Goal: Navigation & Orientation: Understand site structure

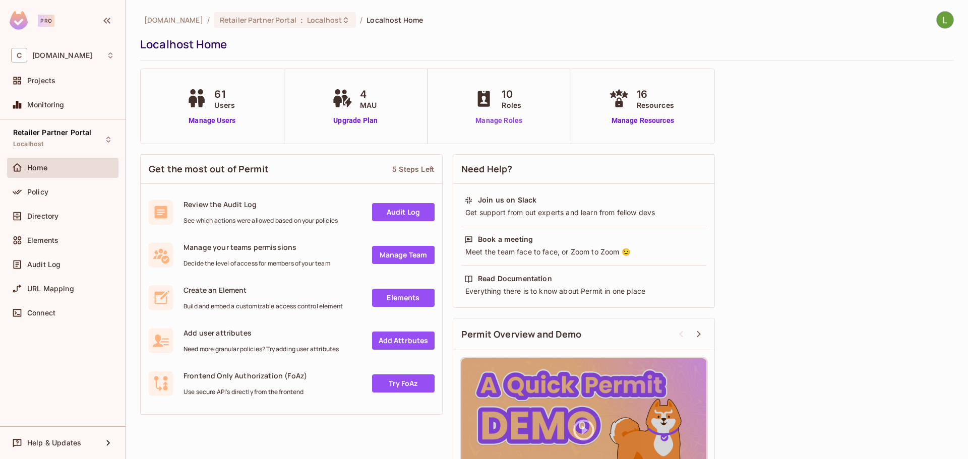
click at [488, 122] on link "Manage Roles" at bounding box center [498, 120] width 55 height 11
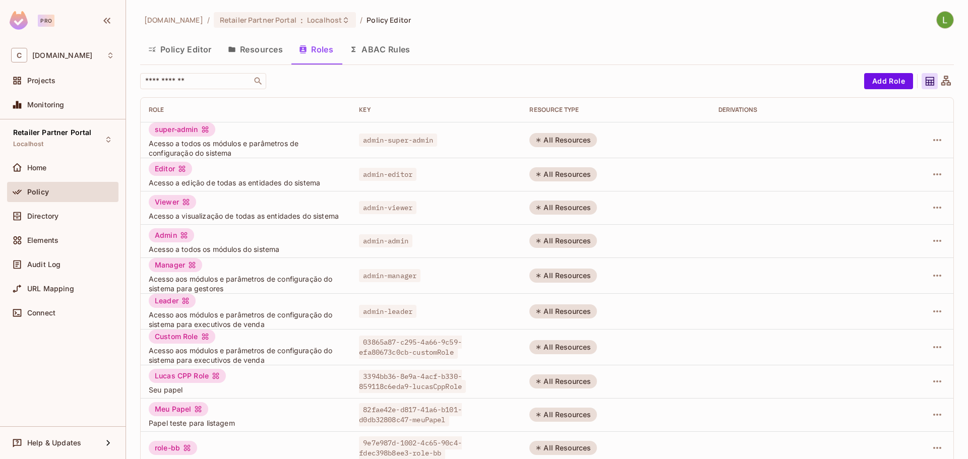
click at [239, 47] on button "Resources" at bounding box center [255, 49] width 71 height 25
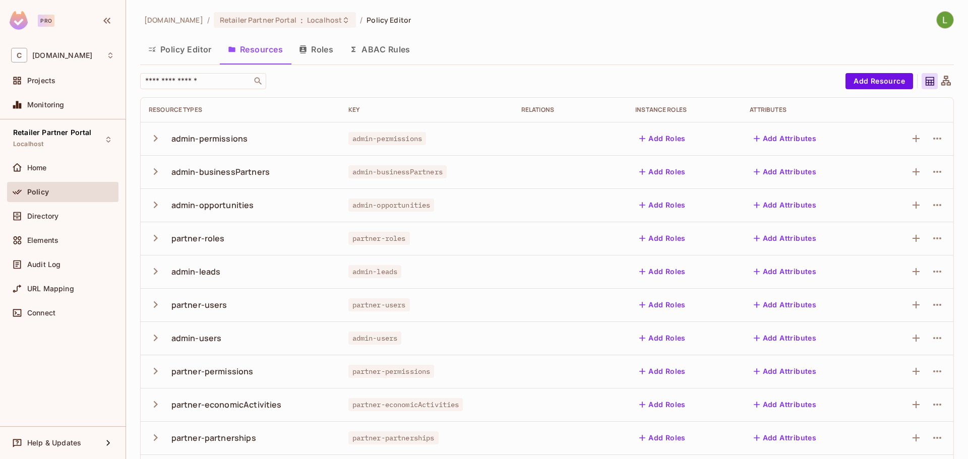
click at [394, 51] on button "ABAC Rules" at bounding box center [379, 49] width 77 height 25
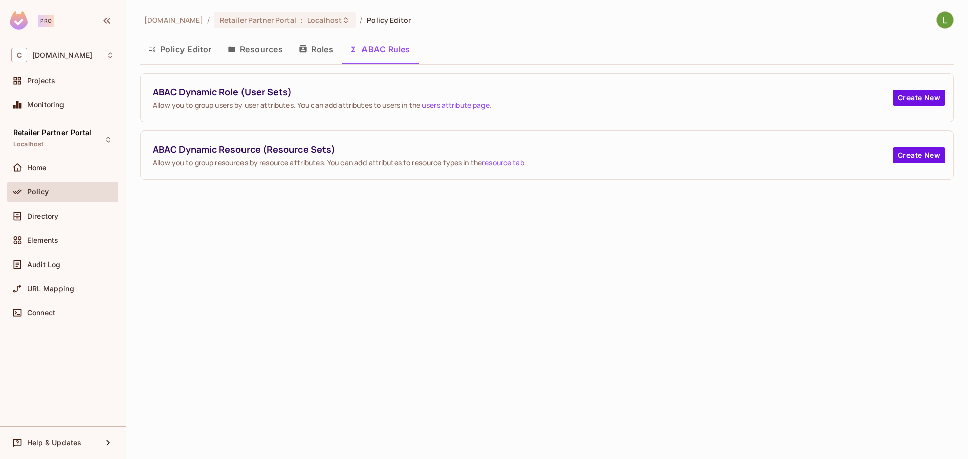
click at [173, 42] on button "Policy Editor" at bounding box center [180, 49] width 80 height 25
